Goal: Transaction & Acquisition: Purchase product/service

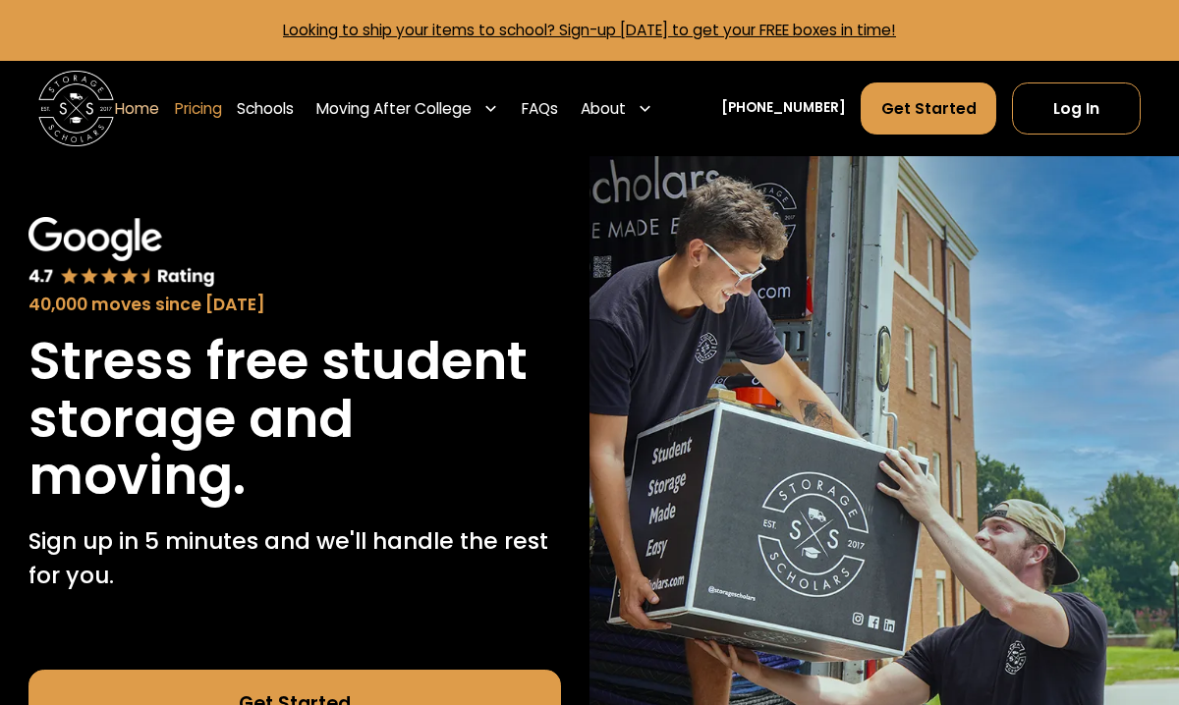
click at [222, 97] on link "Pricing" at bounding box center [198, 108] width 47 height 53
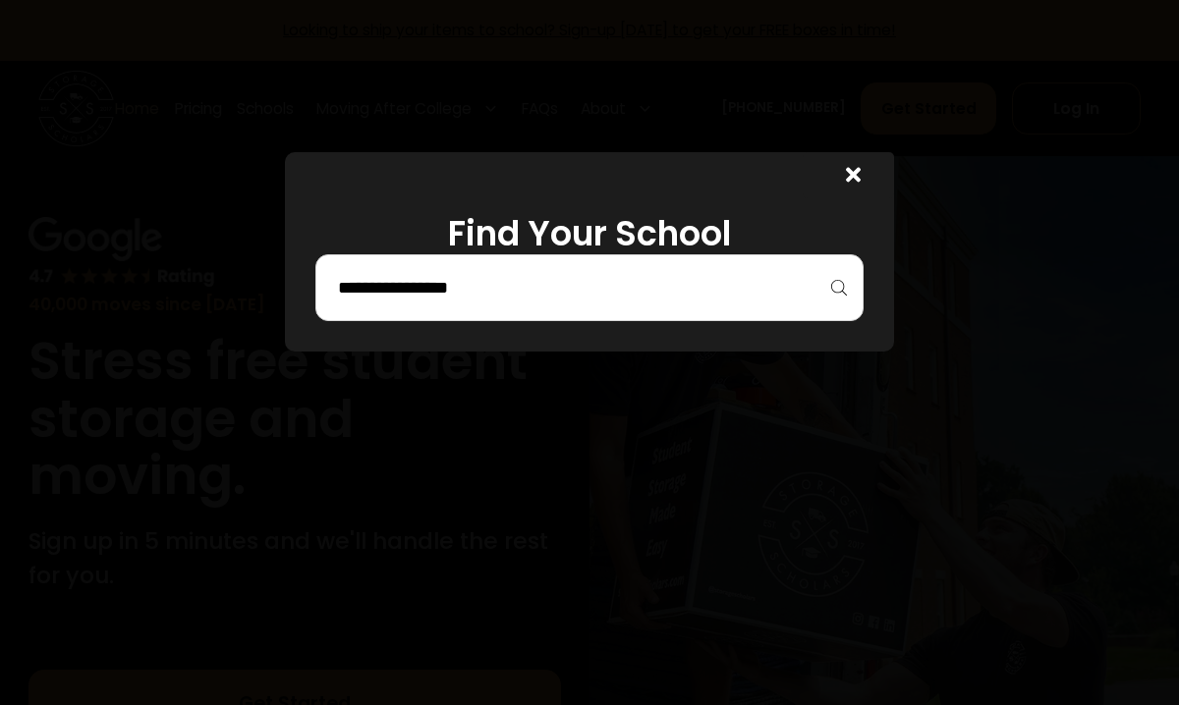
click at [434, 254] on div at bounding box center [589, 287] width 548 height 67
click at [523, 322] on div "Find Your School" at bounding box center [589, 251] width 609 height 199
click at [485, 307] on div at bounding box center [589, 287] width 548 height 67
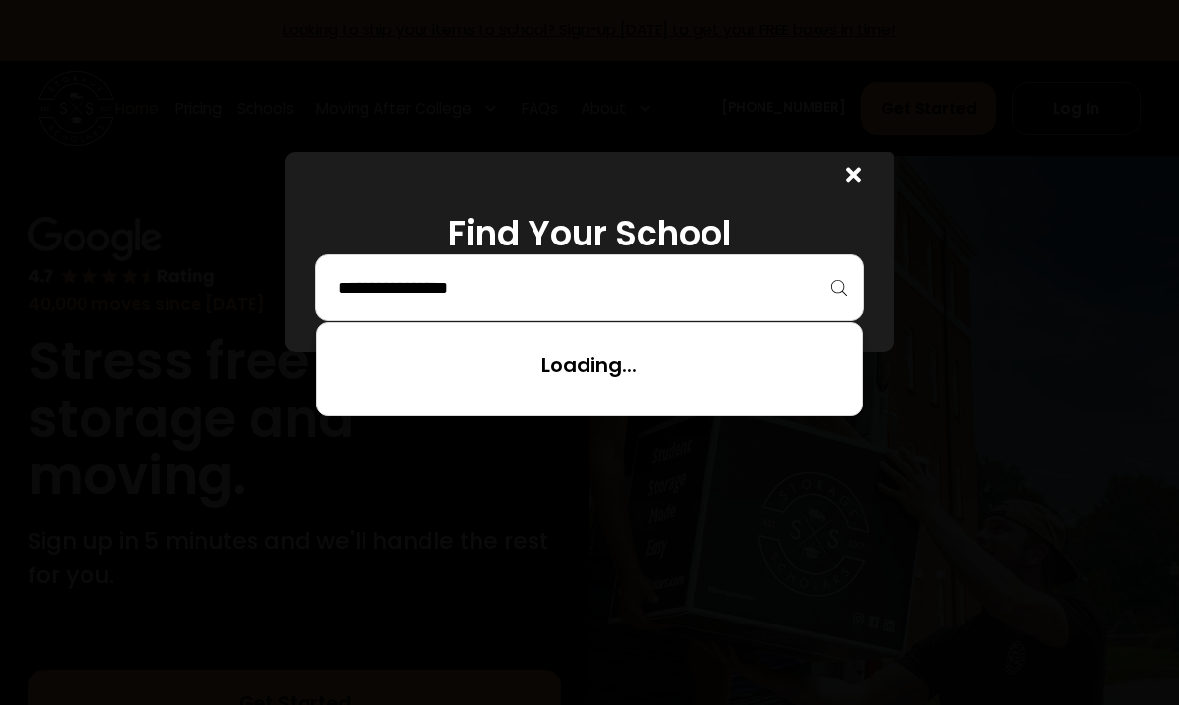
click at [431, 293] on input "search" at bounding box center [589, 287] width 507 height 33
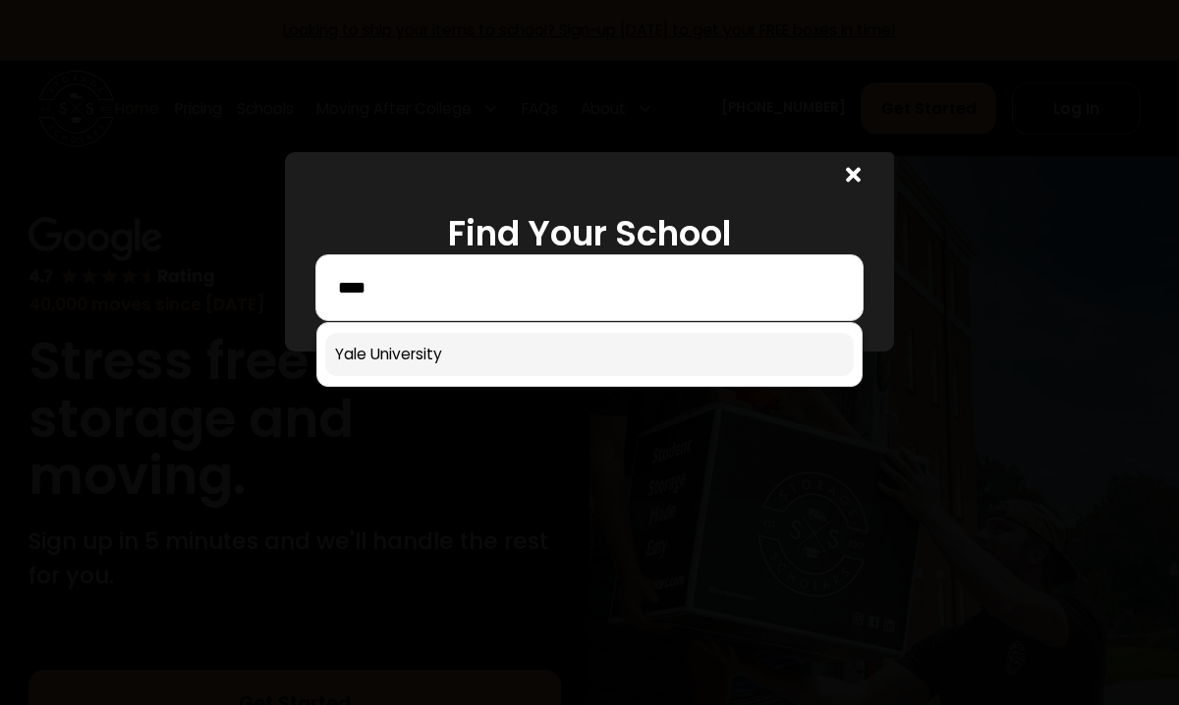
type input "****"
click at [443, 342] on link at bounding box center [589, 354] width 528 height 43
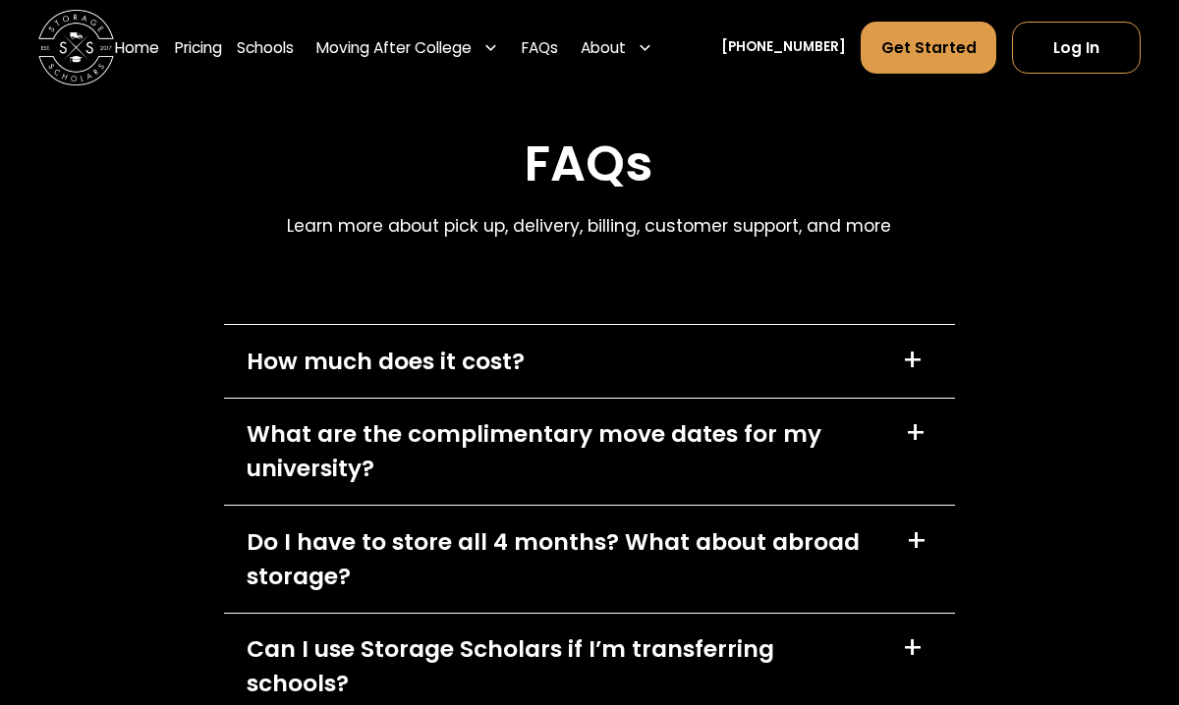
scroll to position [8436, 0]
